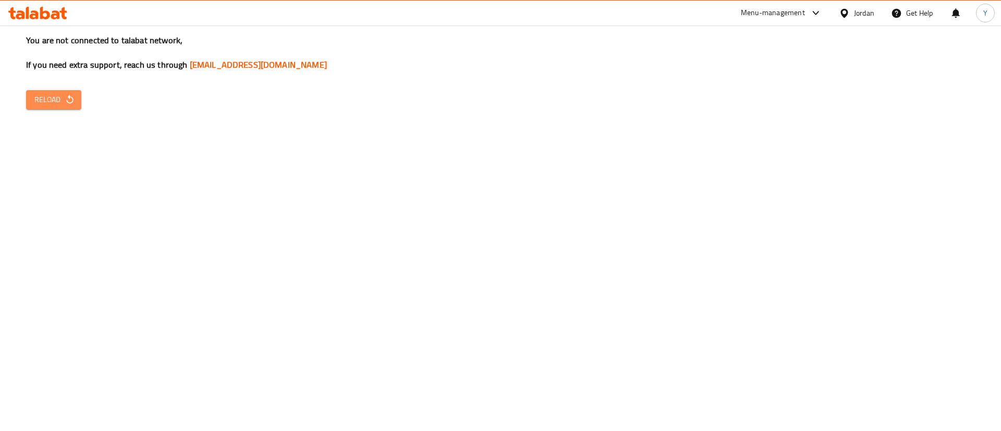
click at [71, 98] on icon "button" at bounding box center [69, 99] width 7 height 9
click at [62, 113] on div "You are not connected to talabat network, If you need extra support, reach us t…" at bounding box center [500, 215] width 1001 height 431
click at [72, 99] on icon "button" at bounding box center [69, 99] width 7 height 9
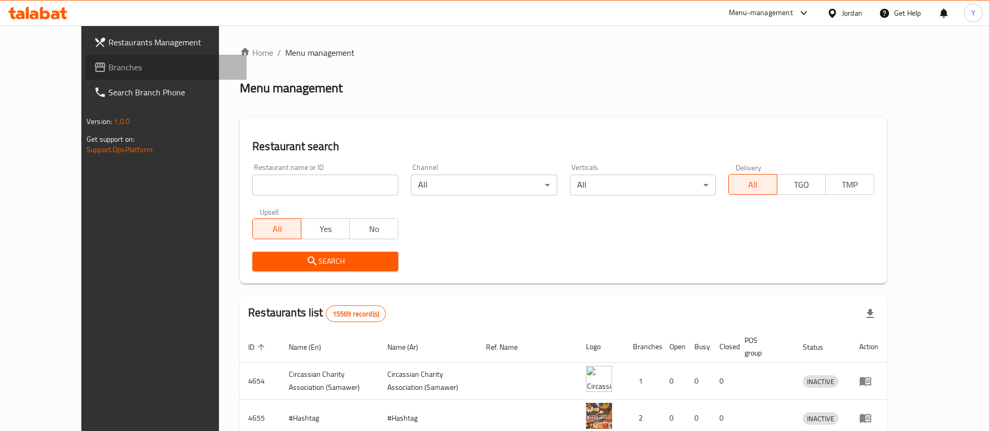
click at [108, 62] on span "Branches" at bounding box center [173, 67] width 130 height 13
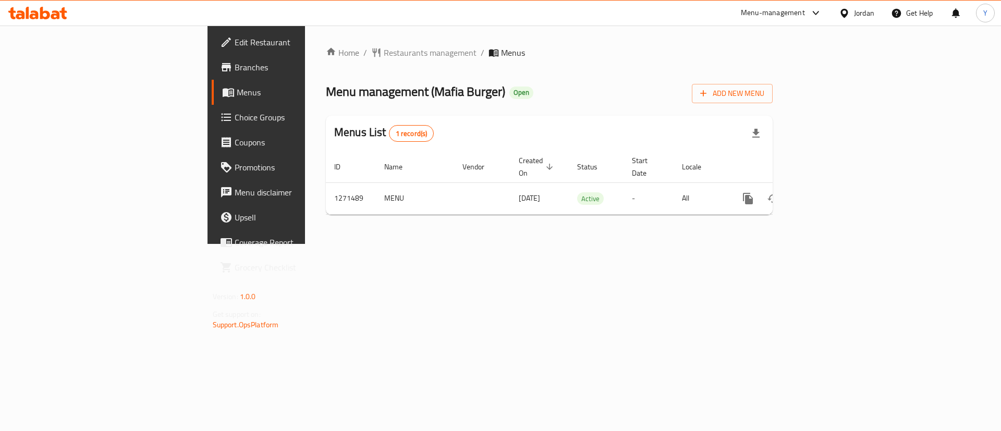
click at [58, 9] on icon at bounding box center [37, 13] width 59 height 13
